Goal: Transaction & Acquisition: Purchase product/service

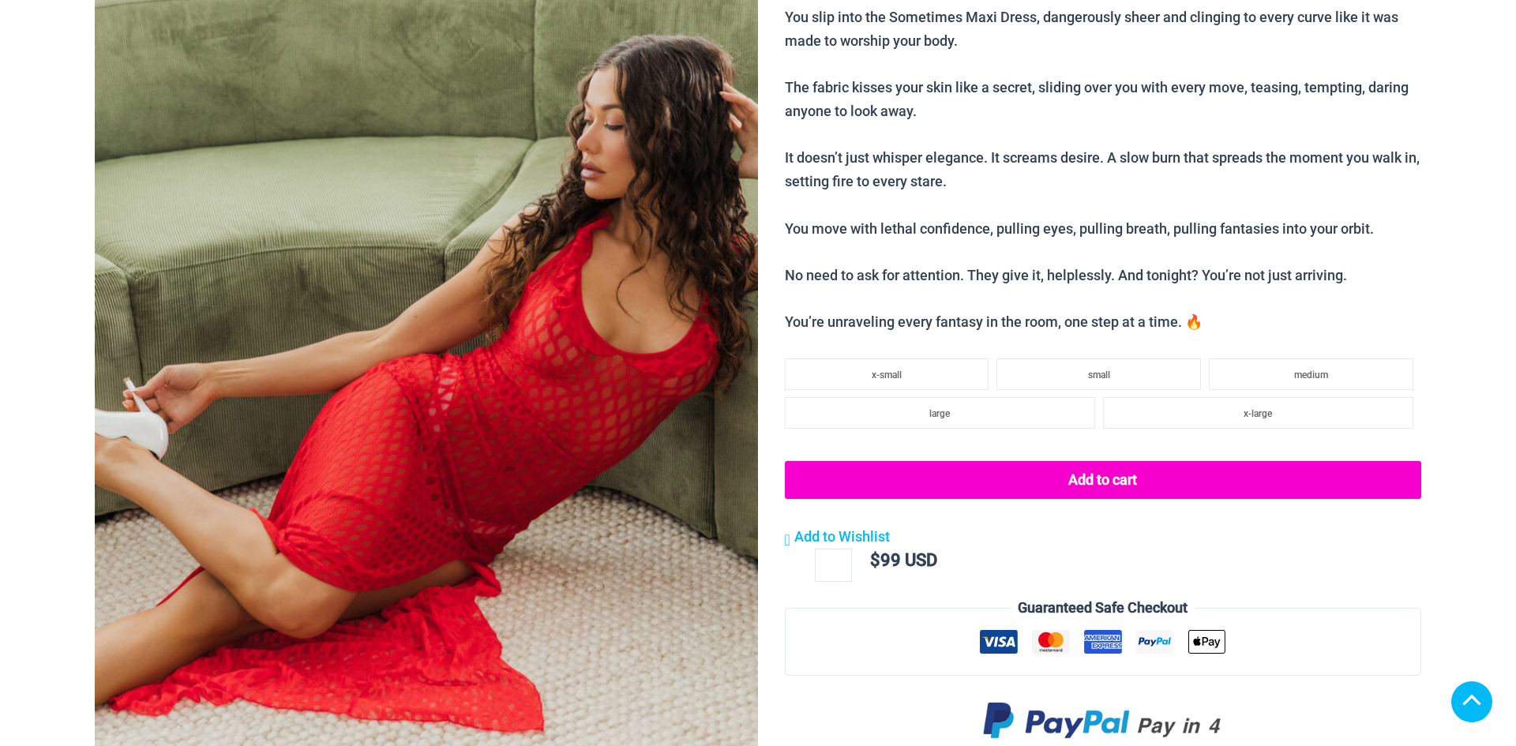
scroll to position [300, 0]
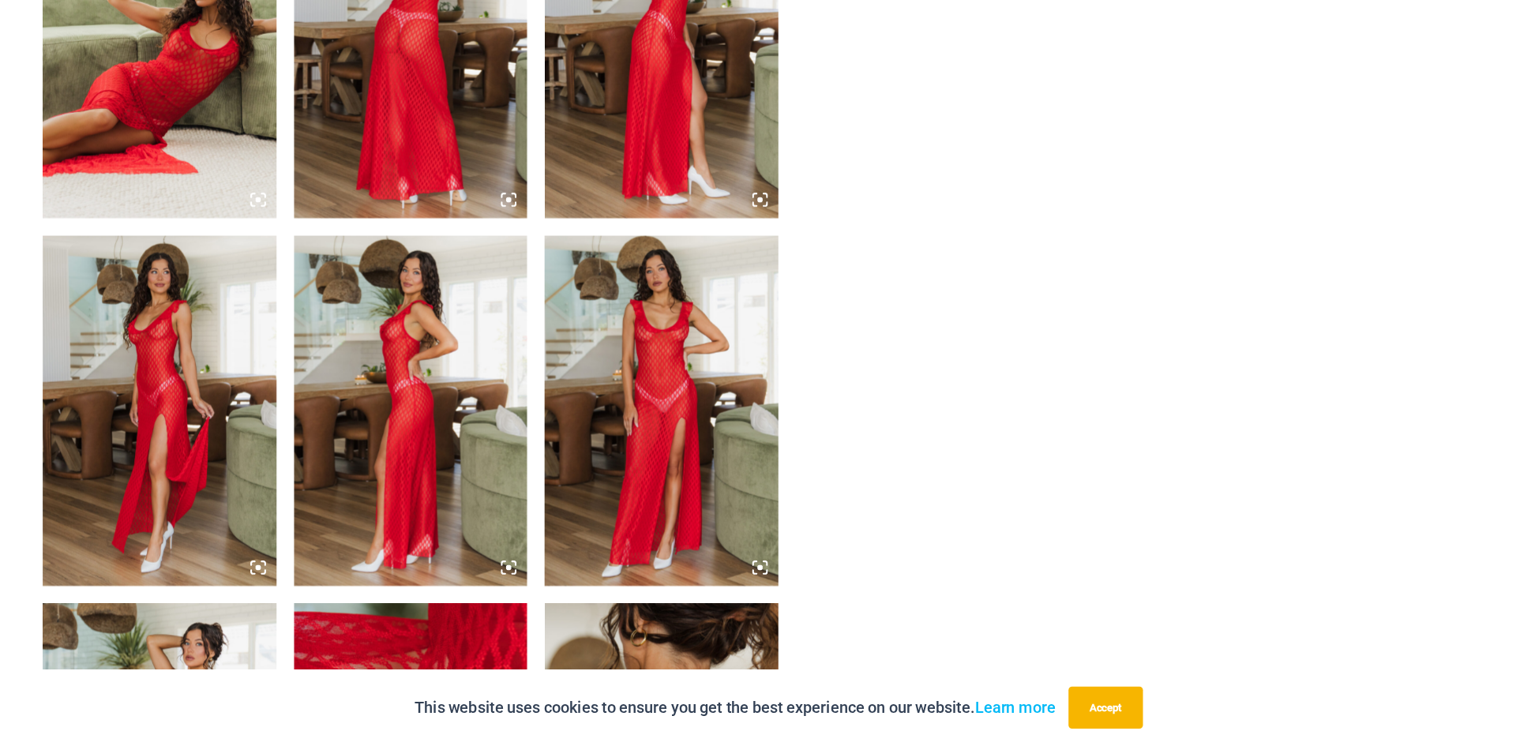
scroll to position [1198, 0]
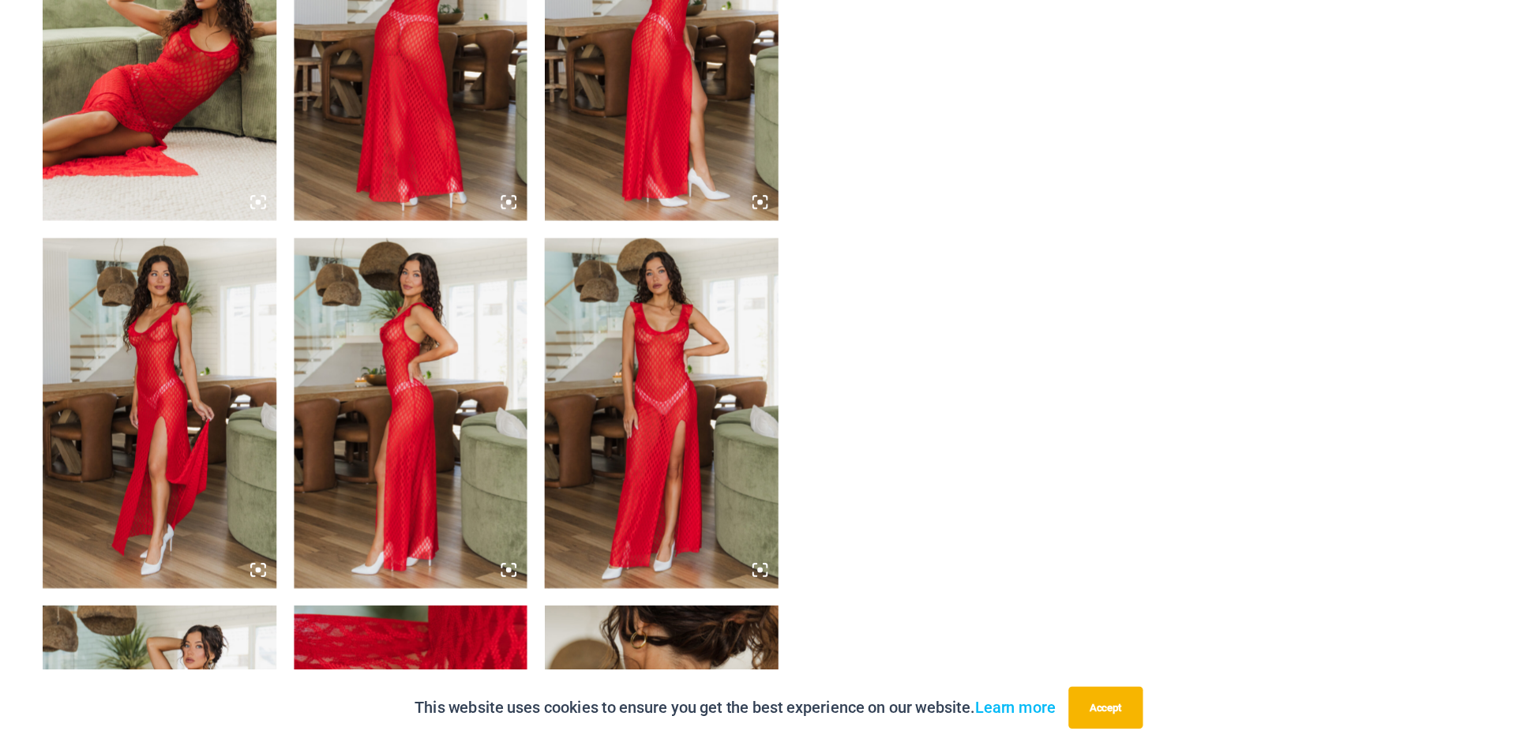
click at [217, 399] on img at bounding box center [200, 446] width 211 height 316
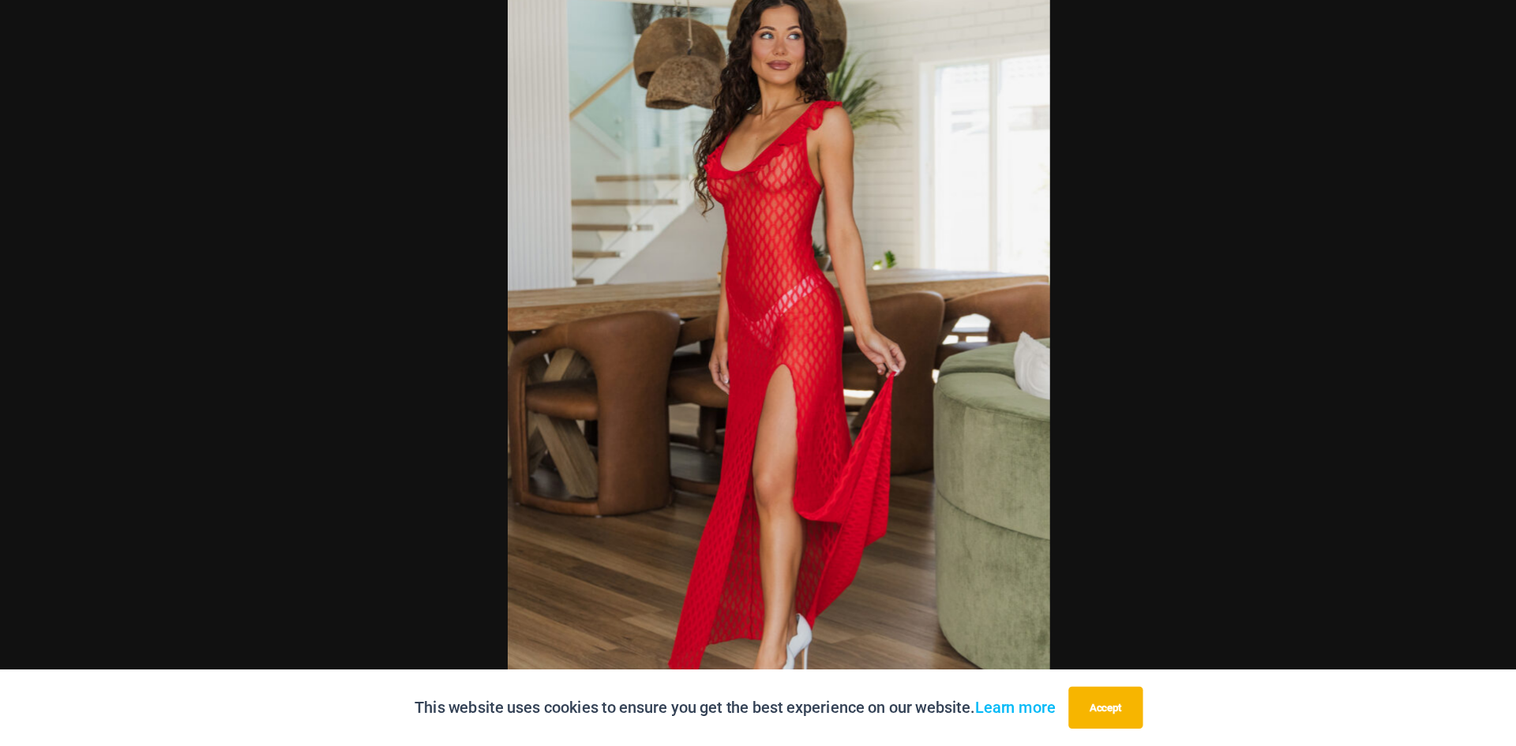
click at [768, 207] on img at bounding box center [758, 395] width 489 height 733
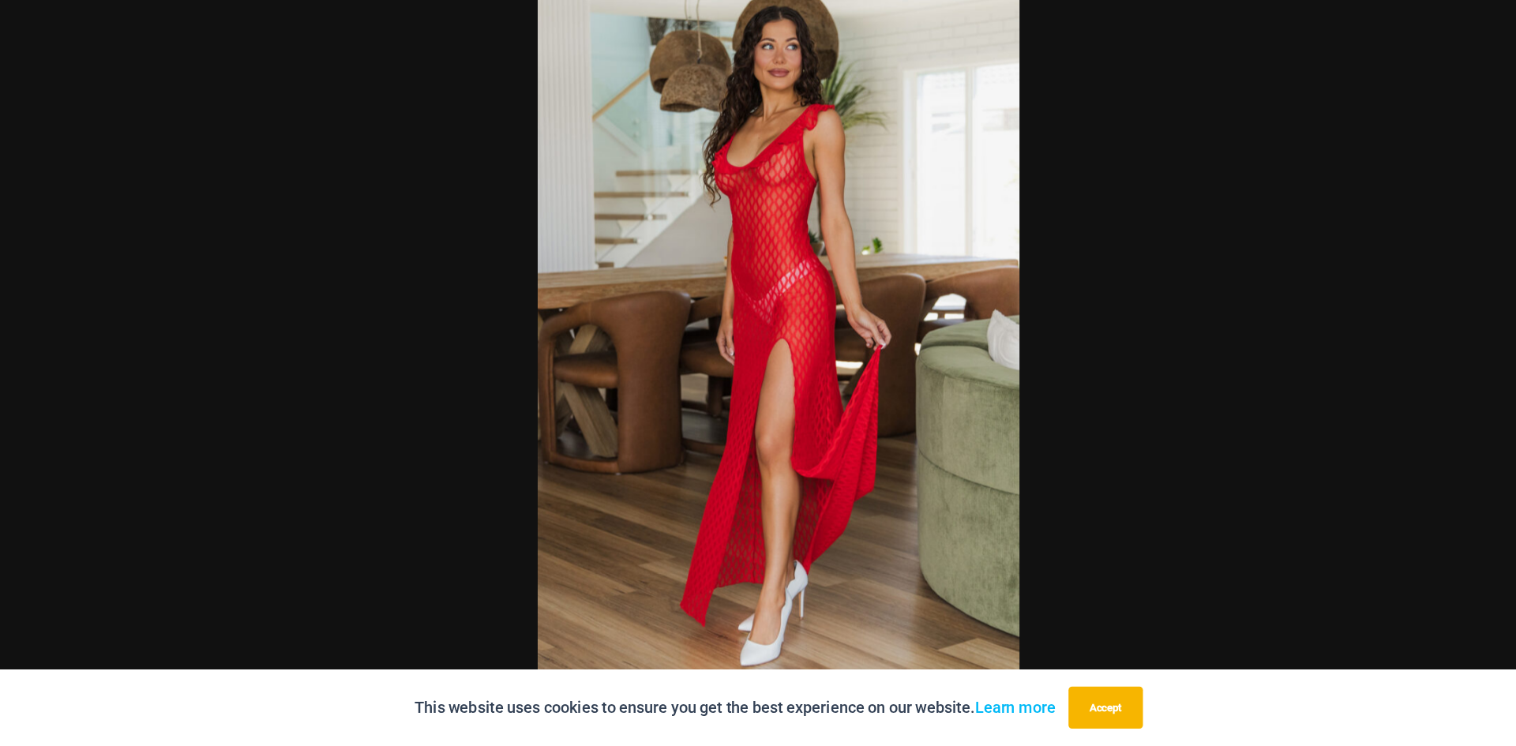
click at [768, 207] on img at bounding box center [758, 373] width 434 height 652
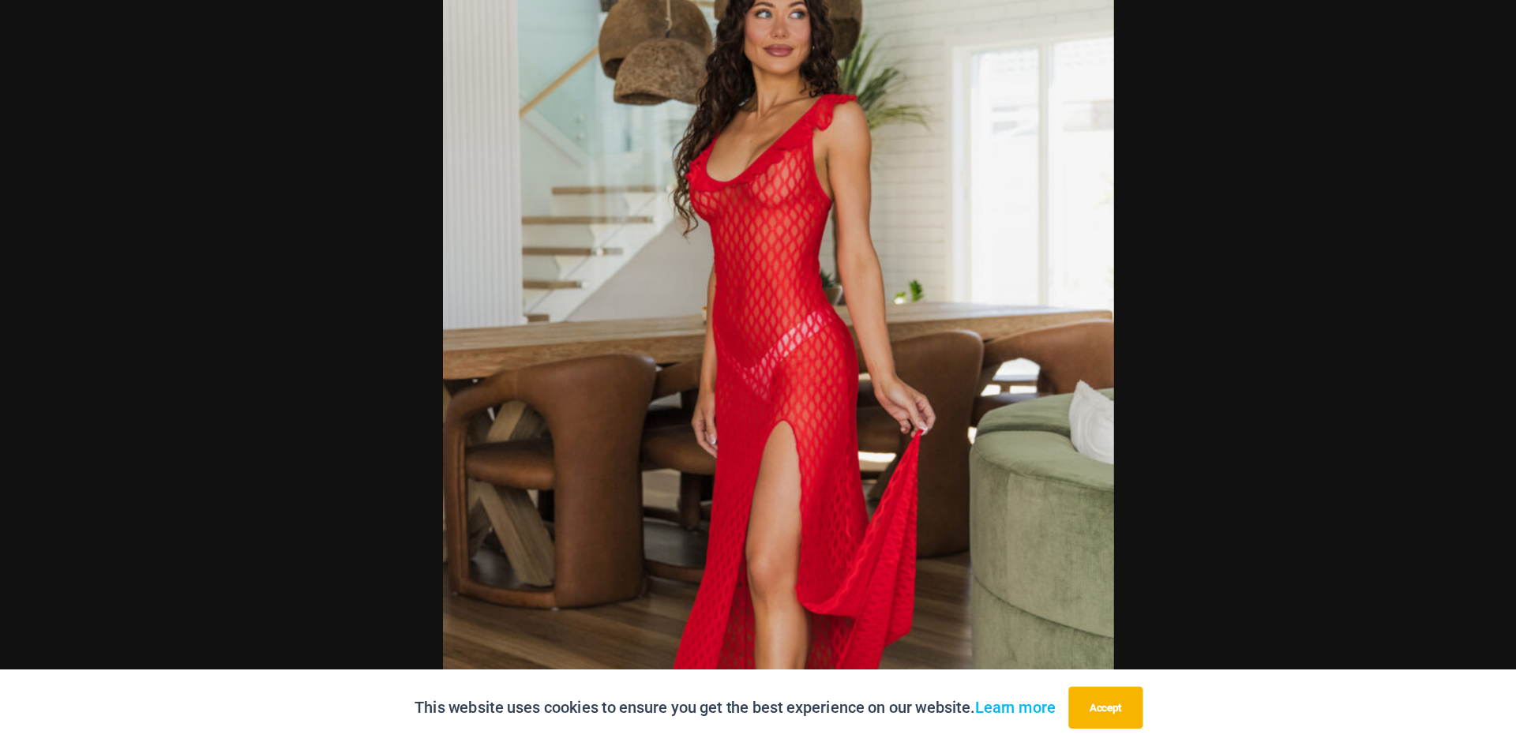
click at [768, 207] on img at bounding box center [758, 444] width 605 height 907
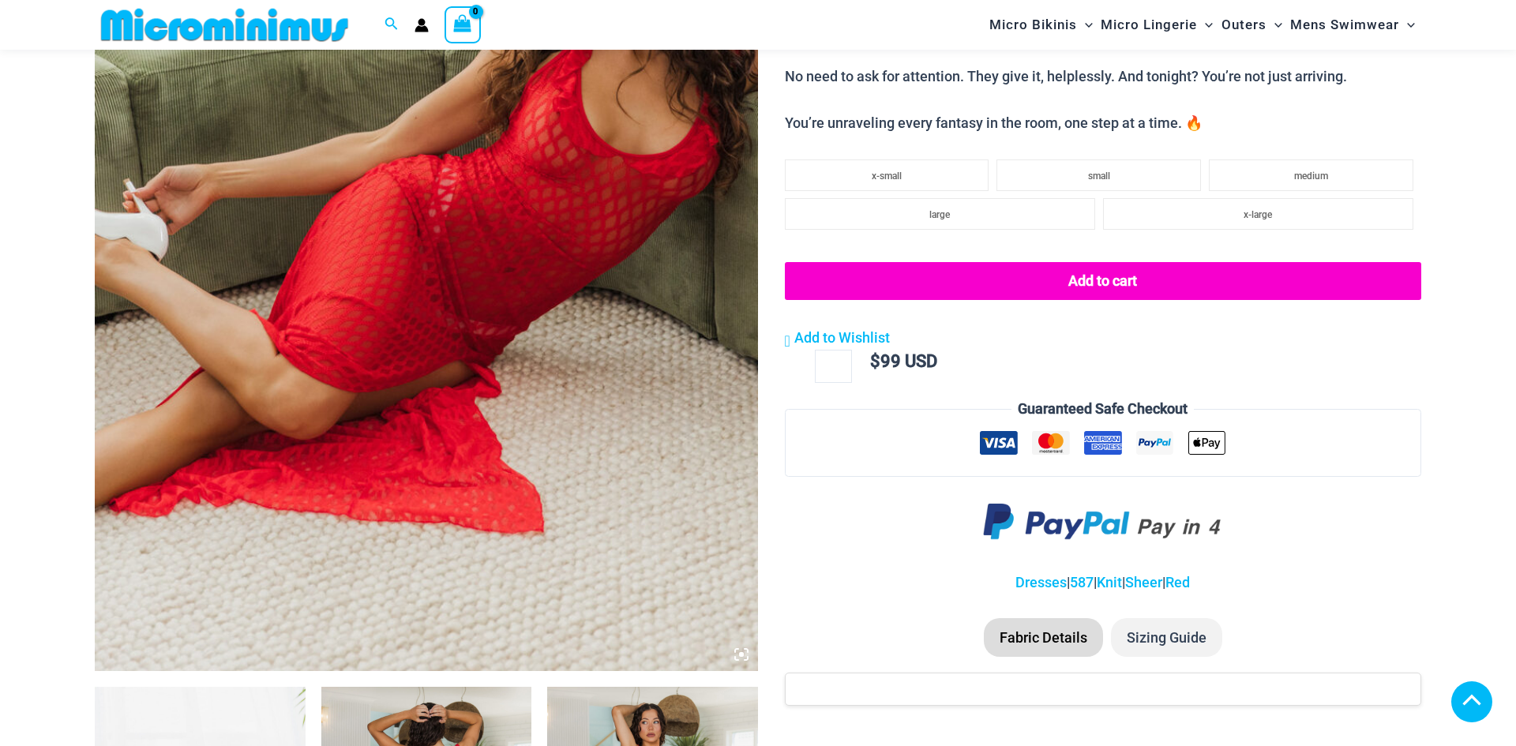
scroll to position [1029, 0]
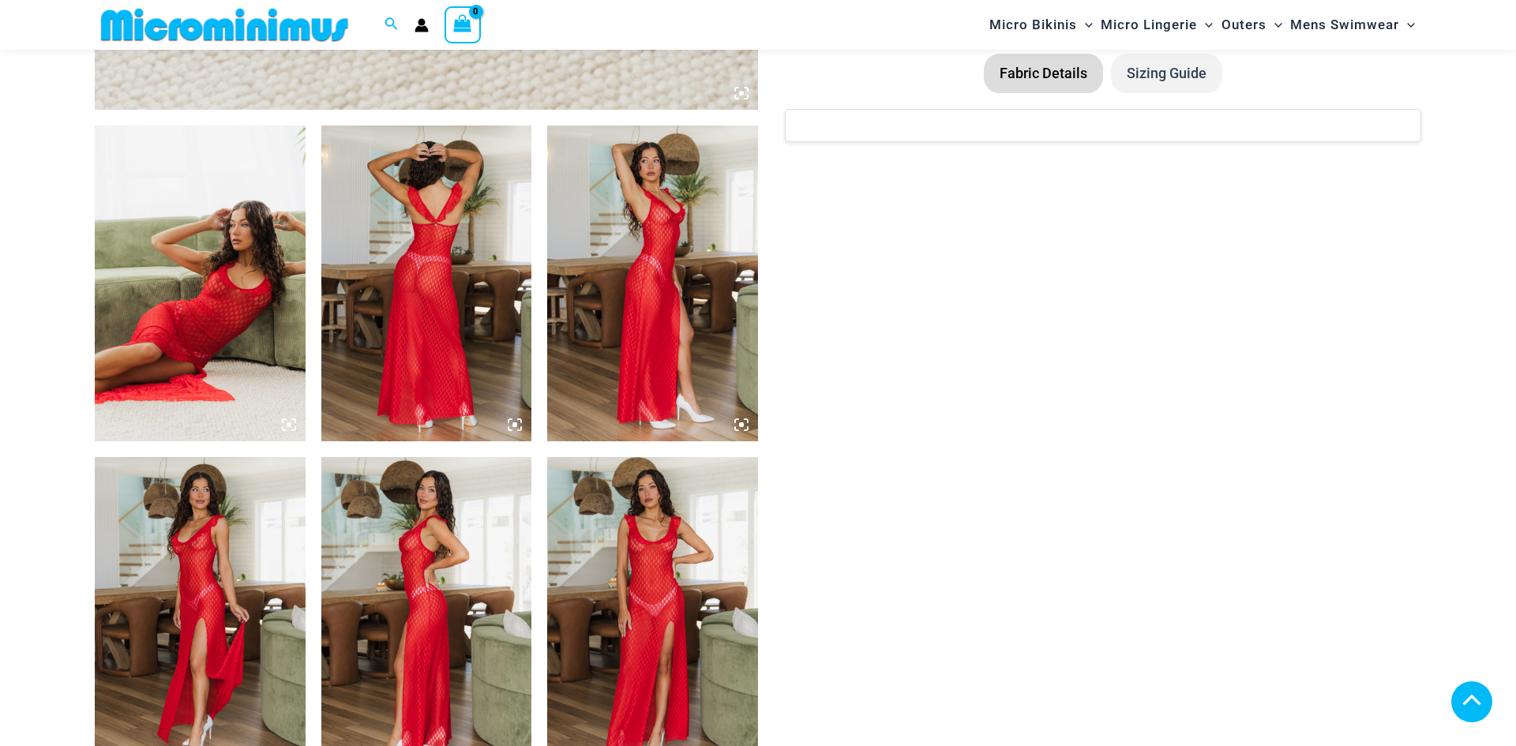
click at [641, 457] on img at bounding box center [652, 615] width 211 height 316
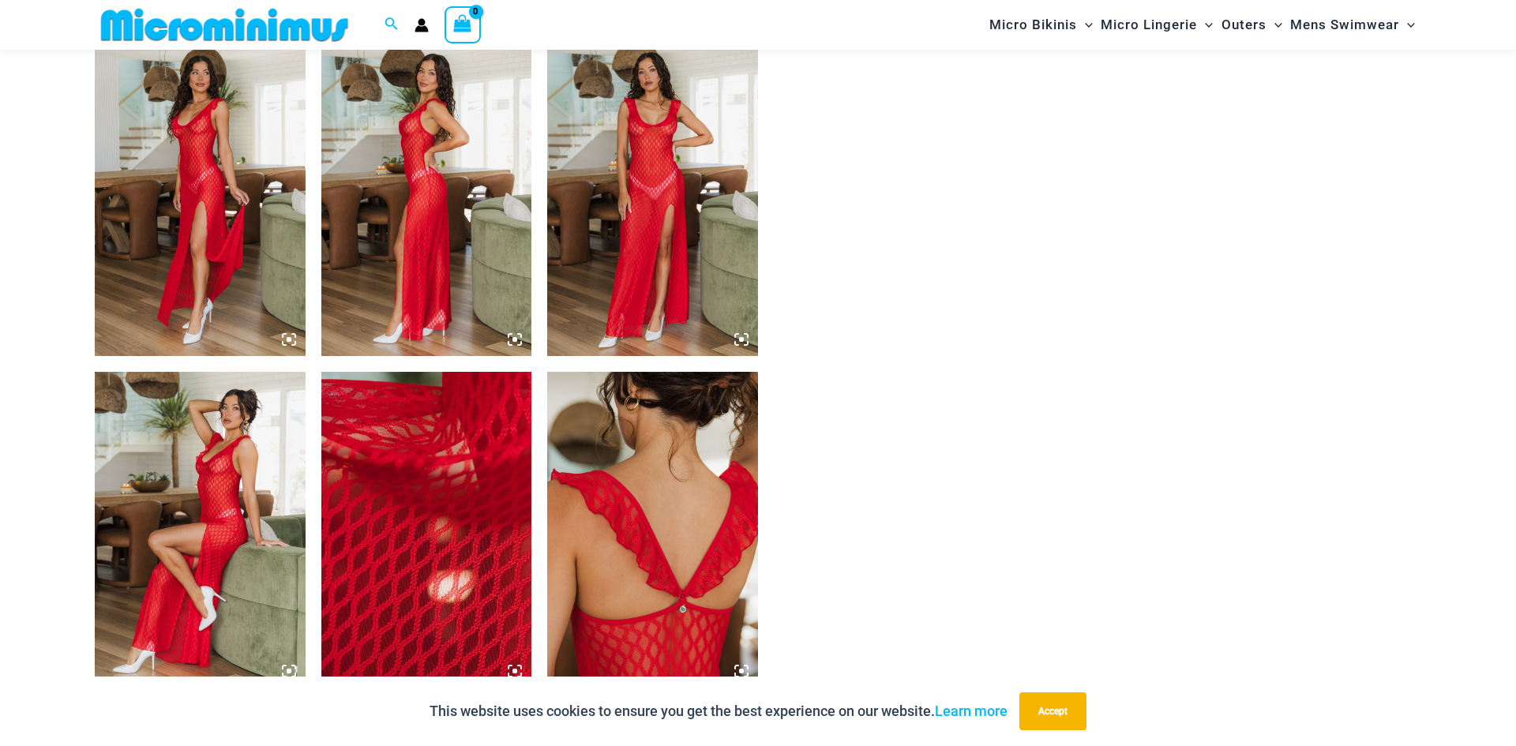
click at [611, 193] on img at bounding box center [652, 198] width 211 height 316
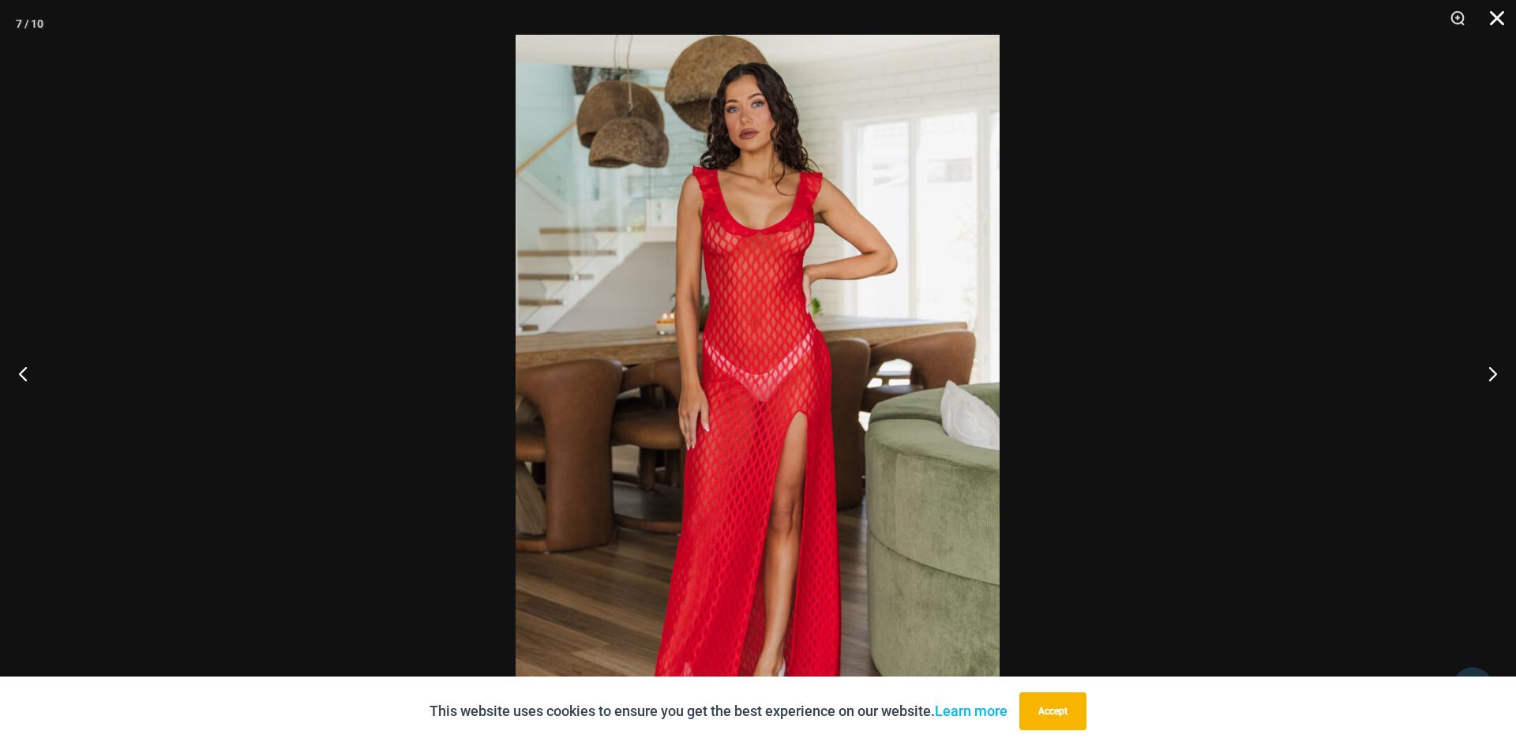
click at [1498, 17] on button "Close" at bounding box center [1491, 23] width 39 height 47
